Goal: Task Accomplishment & Management: Use online tool/utility

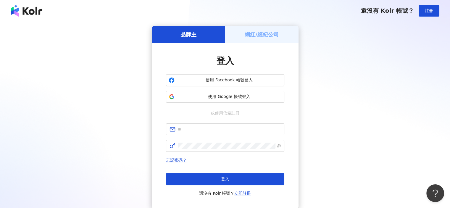
click at [270, 32] on h5 "網紅/經紀公司" at bounding box center [262, 34] width 34 height 7
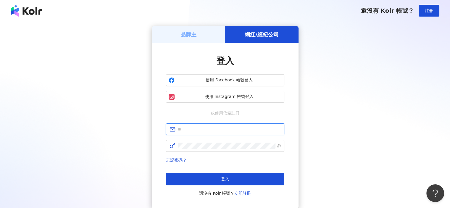
click at [214, 129] on input "text" at bounding box center [229, 129] width 103 height 7
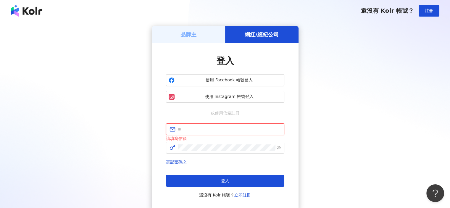
type input "**********"
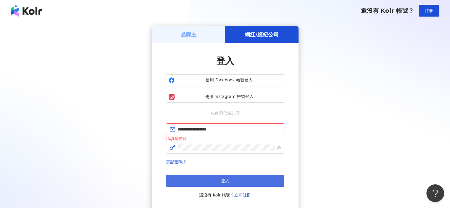
click at [226, 182] on span "登入" at bounding box center [225, 180] width 8 height 5
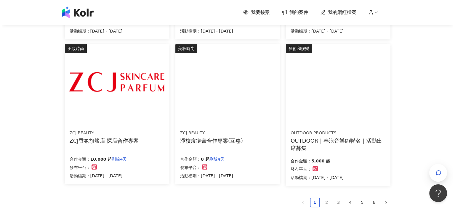
scroll to position [337, 0]
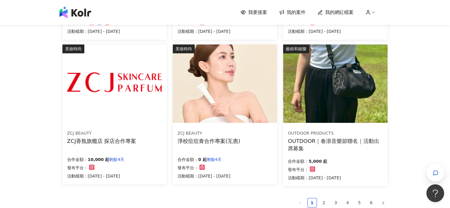
click at [209, 141] on div "淨校痘痘膏合作專案(互惠)" at bounding box center [209, 140] width 63 height 7
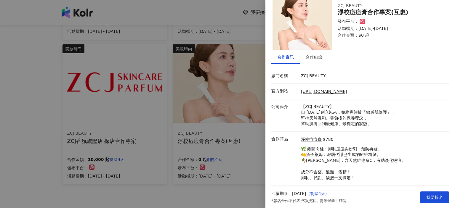
scroll to position [29, 0]
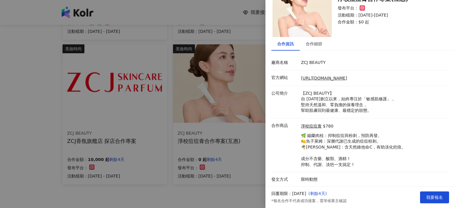
click at [221, 181] on div at bounding box center [227, 104] width 455 height 208
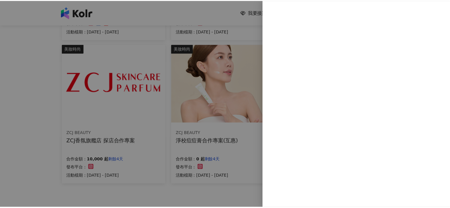
scroll to position [0, 0]
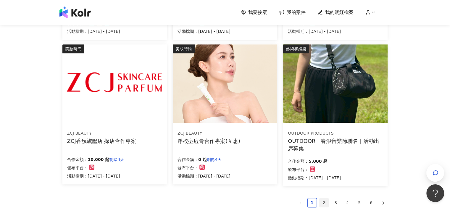
click at [324, 203] on link "2" at bounding box center [324, 202] width 9 height 9
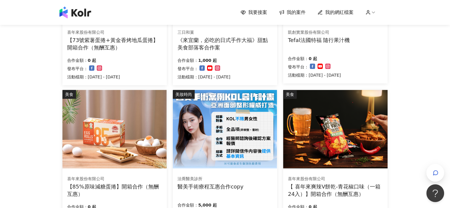
scroll to position [178, 0]
